Goal: Task Accomplishment & Management: Use online tool/utility

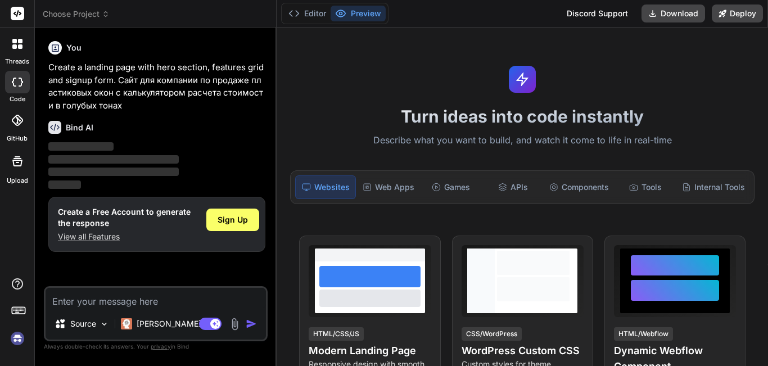
click at [651, 206] on div "Turn ideas into code instantly Describe what you want to build, and watch it co…" at bounding box center [523, 197] width 492 height 339
click at [230, 216] on span "Sign Up" at bounding box center [233, 219] width 30 height 11
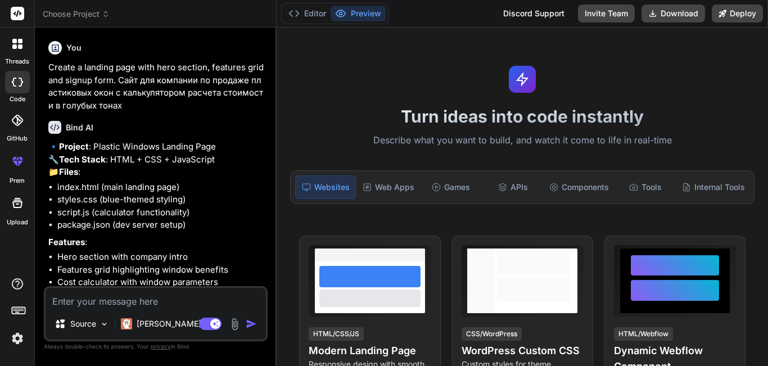
type textarea "x"
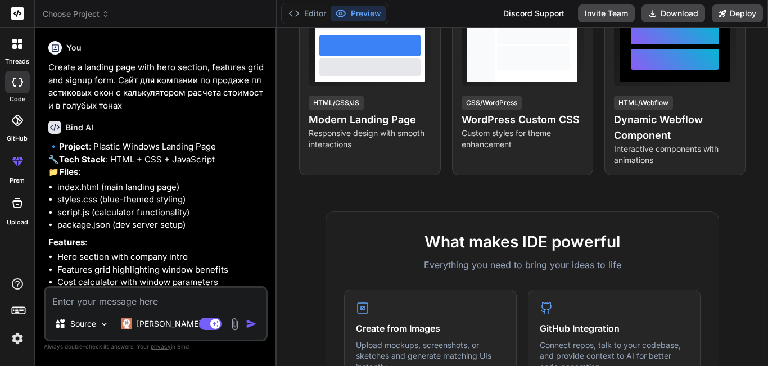
scroll to position [225, 0]
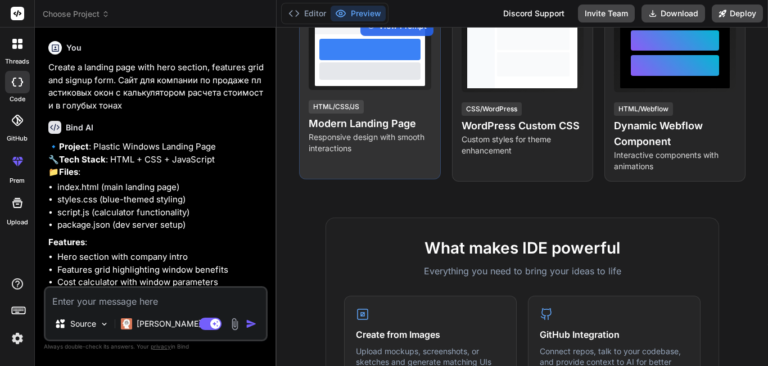
click at [344, 123] on h4 "Modern Landing Page" at bounding box center [370, 124] width 122 height 16
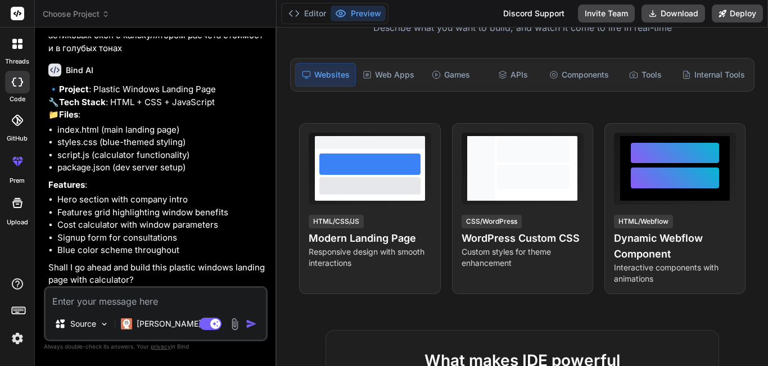
scroll to position [85, 0]
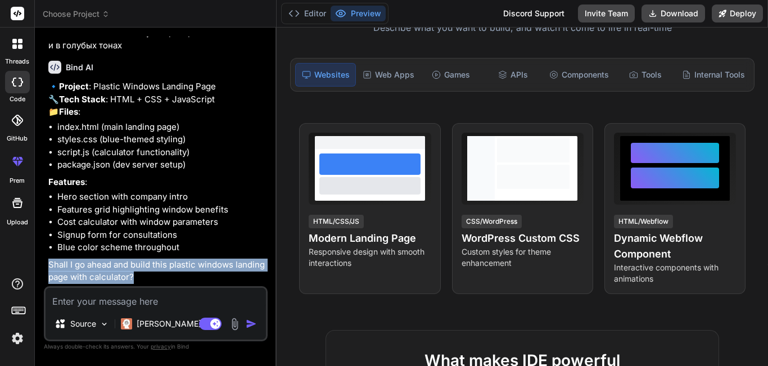
drag, startPoint x: 148, startPoint y: 278, endPoint x: 49, endPoint y: 257, distance: 101.8
click at [49, 257] on div "🔹 Project : Plastic Windows Landing Page 🔧 Tech Stack : HTML + CSS + JavaScript…" at bounding box center [156, 182] width 217 height 204
copy p "Shall I go ahead and build this plastic windows landing page with calculator?"
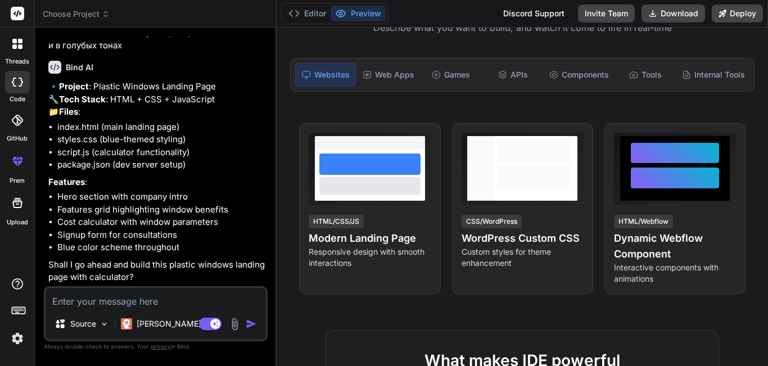
click at [196, 295] on textarea at bounding box center [156, 298] width 220 height 20
type textarea "н"
type textarea "x"
type textarea "ну"
type textarea "x"
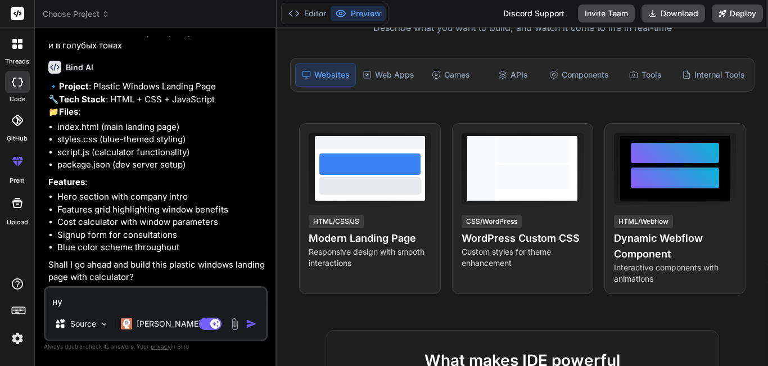
type textarea "нуы"
type textarea "x"
type textarea "ну"
type textarea "x"
type textarea "н"
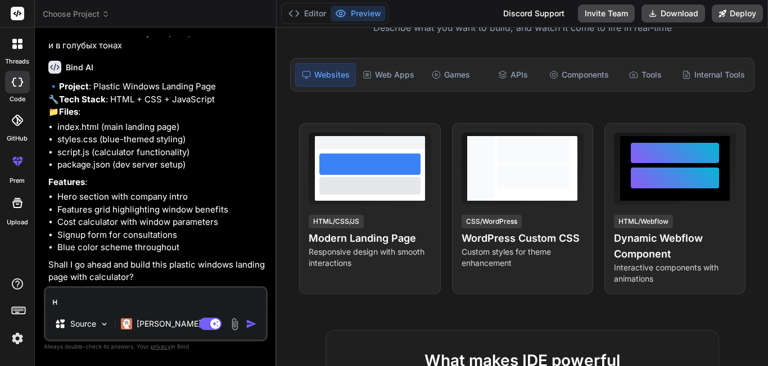
type textarea "x"
type textarea "l"
type textarea "x"
type textarea "lf"
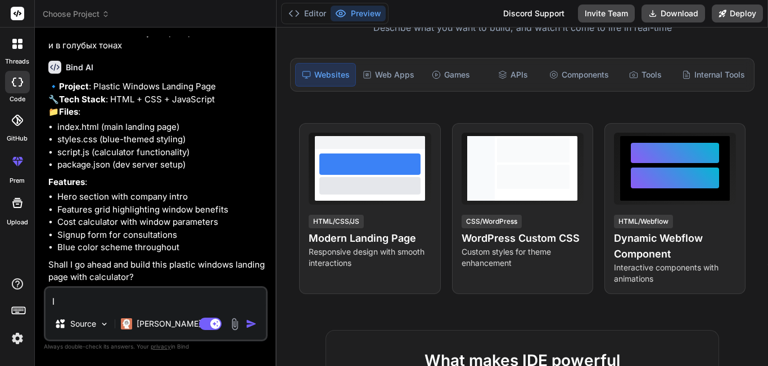
type textarea "x"
type textarea "l"
type textarea "x"
type textarea "y"
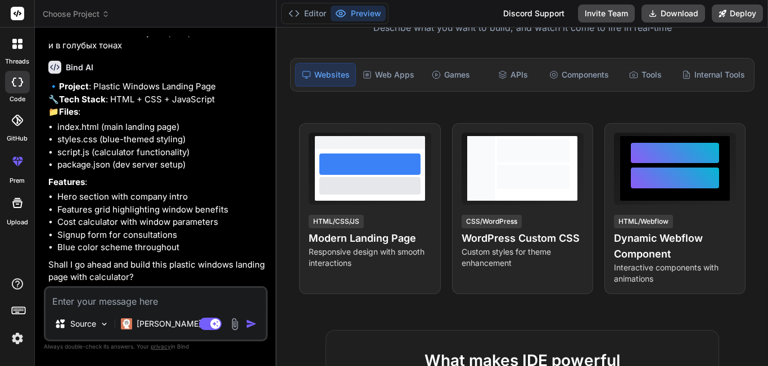
type textarea "x"
type textarea "ye"
type textarea "x"
type textarea "yes"
type textarea "x"
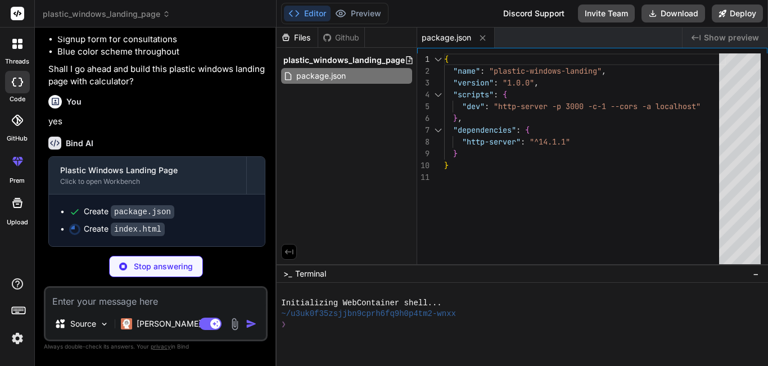
scroll to position [281, 0]
type textarea "x"
type textarea "<script src="script.js"></script> </body> </html>"
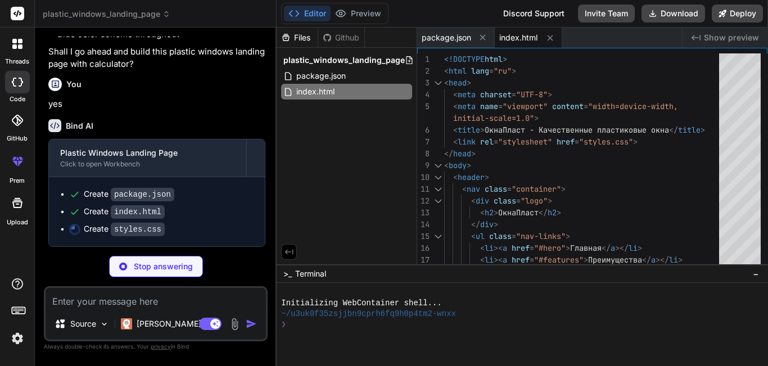
click at [512, 294] on div at bounding box center [517, 292] width 472 height 11
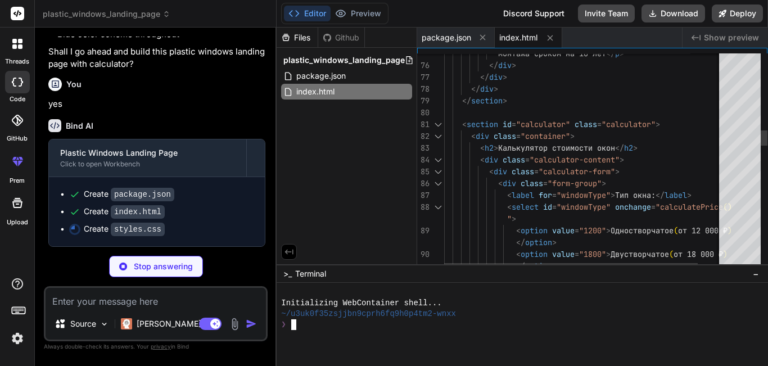
type textarea "x"
type textarea "display: none; } }"
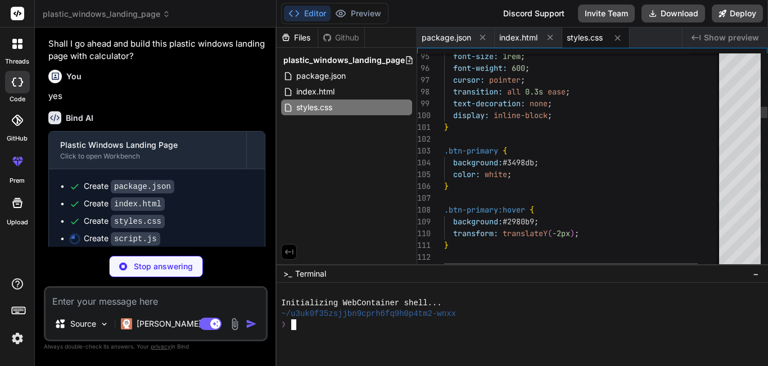
type textarea "x"
type textarea ".nav-links { display: none; } }"
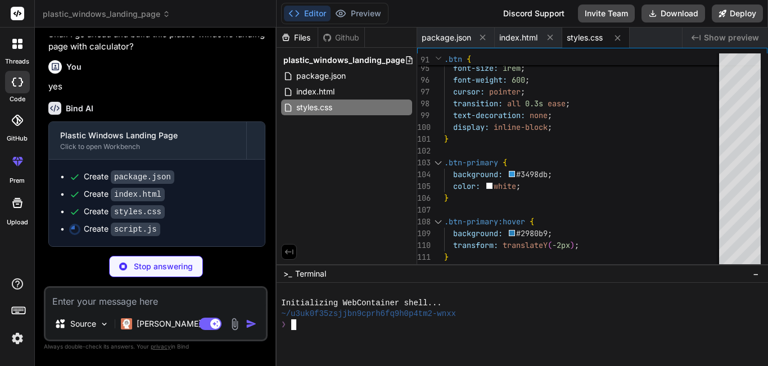
scroll to position [316, 0]
type textarea "x"
type textarea "el.style.transition = 'all 0.6s ease-out'; observer.observe(el); }); });"
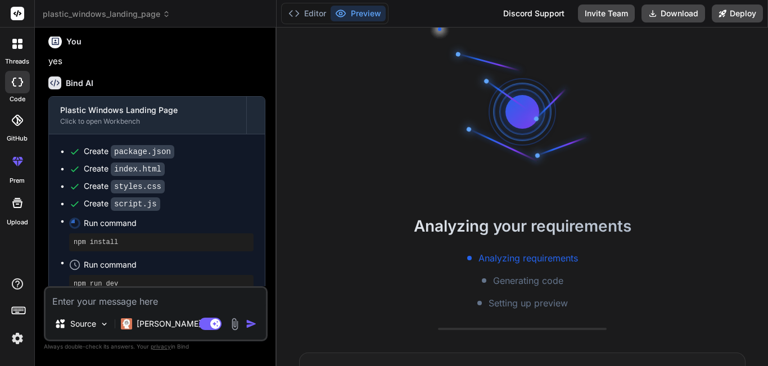
scroll to position [107, 0]
type textarea "x"
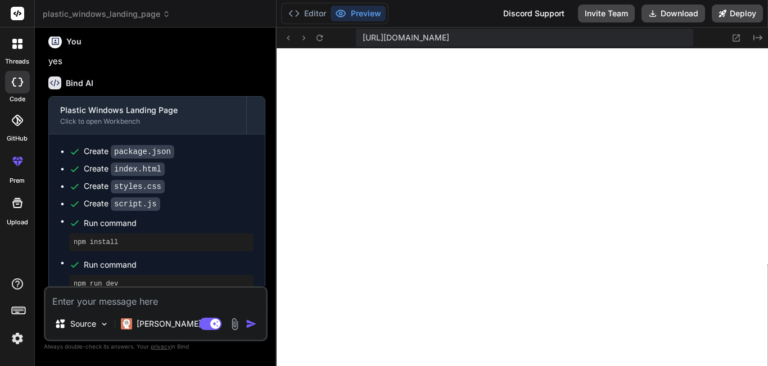
scroll to position [545, 0]
click at [157, 298] on textarea at bounding box center [156, 298] width 220 height 20
type textarea "l"
type textarea "x"
type textarea "lj"
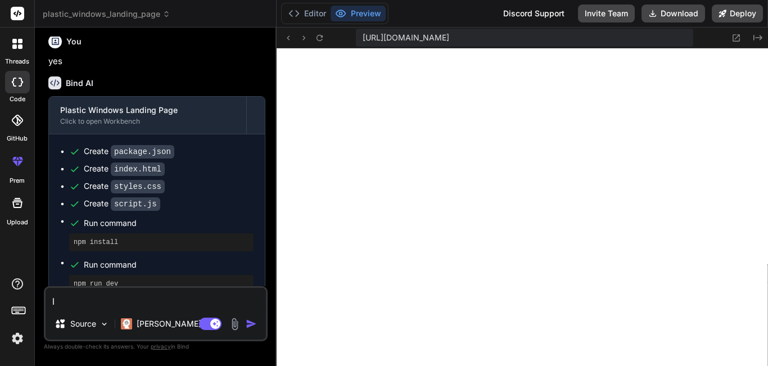
type textarea "x"
type textarea "l"
type textarea "x"
type textarea "д"
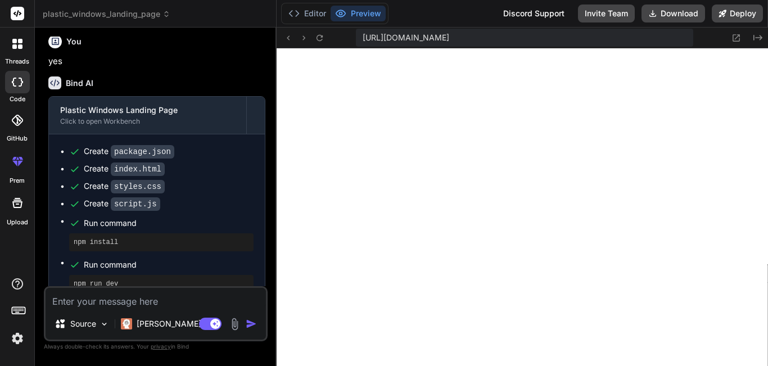
type textarea "x"
type textarea "до"
type textarea "x"
type textarea "доб"
type textarea "x"
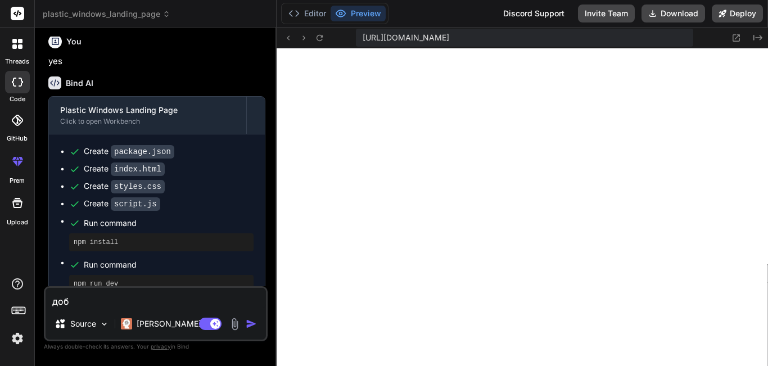
type textarea "доба"
type textarea "x"
type textarea "доба"
click at [692, 11] on button "Download" at bounding box center [674, 13] width 64 height 18
type textarea "x"
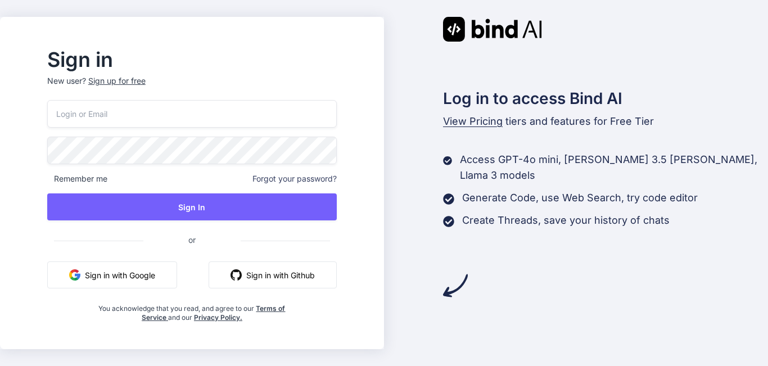
click at [116, 273] on button "Sign in with Google" at bounding box center [112, 275] width 130 height 27
